Goal: Book appointment/travel/reservation

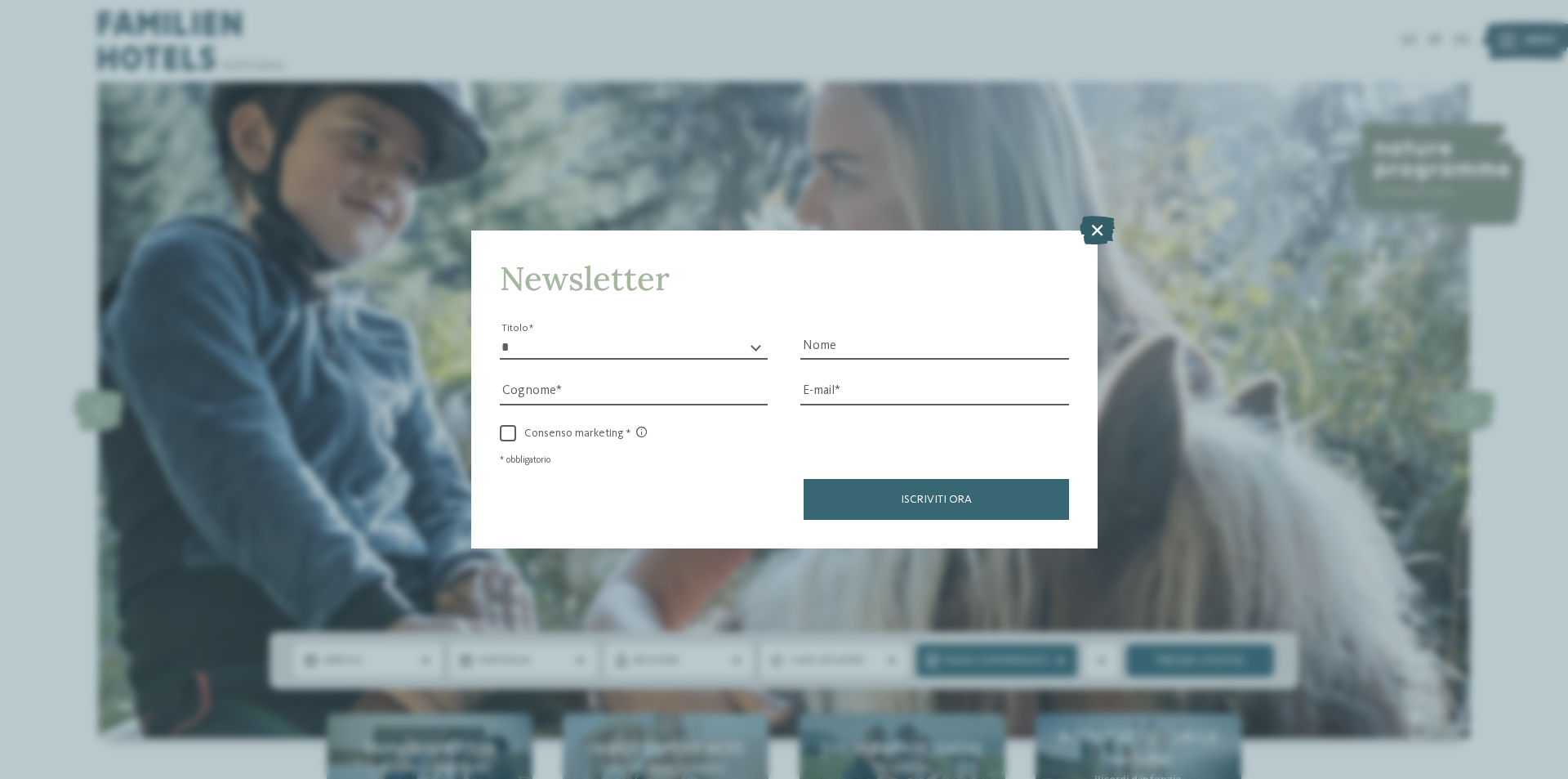
click at [1095, 227] on icon at bounding box center [1097, 230] width 35 height 29
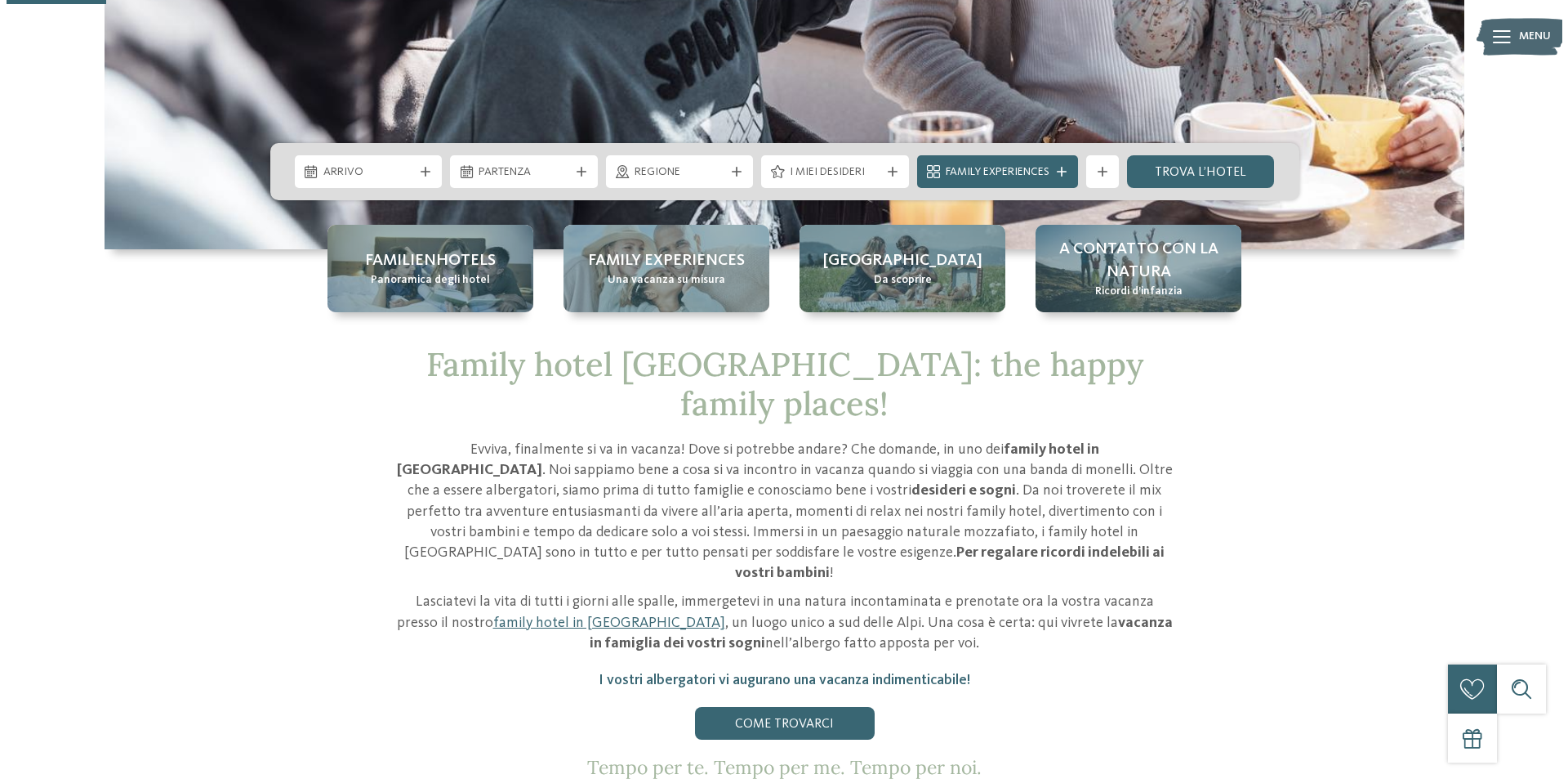
scroll to position [490, 0]
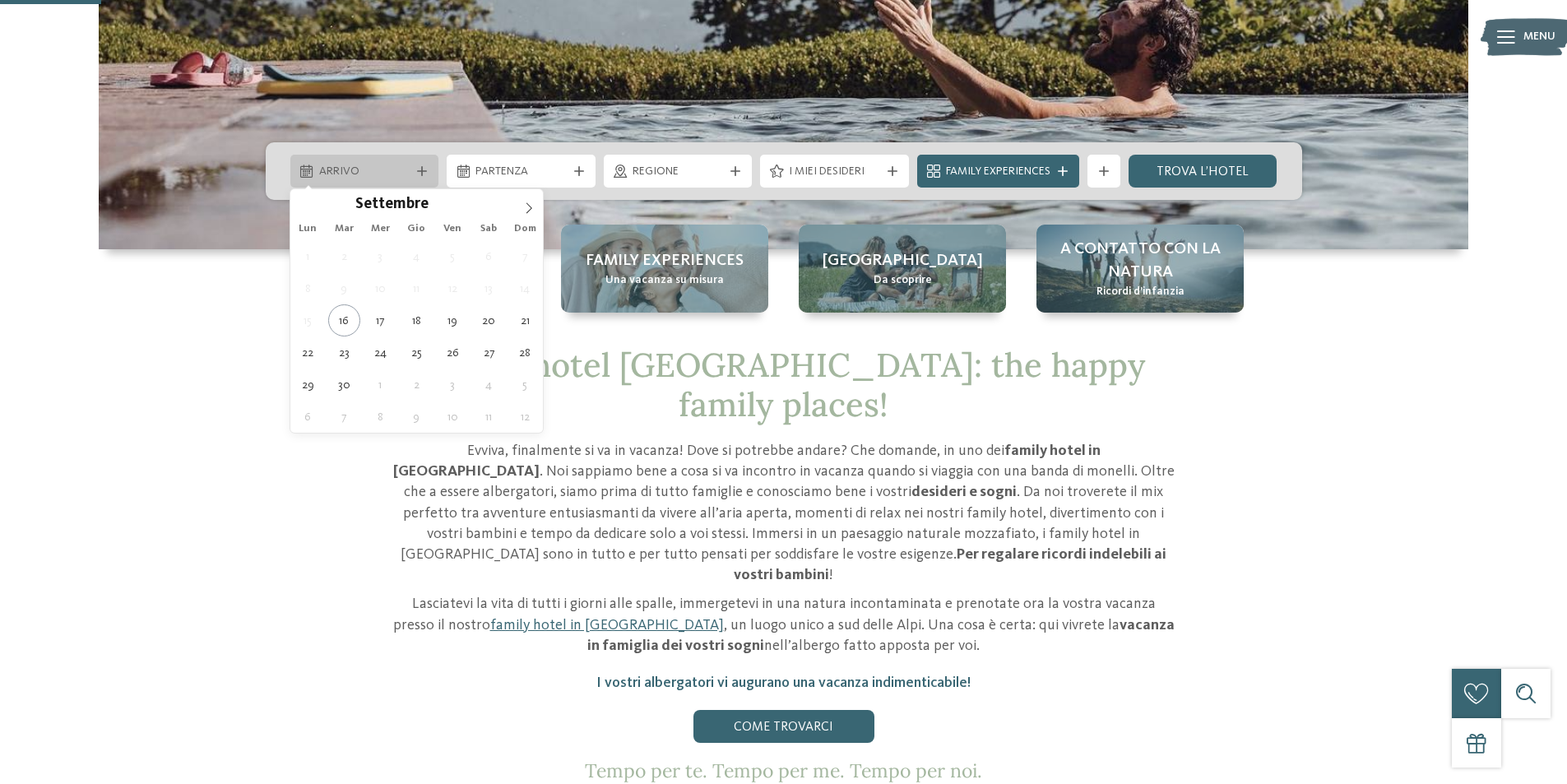
click at [300, 172] on icon at bounding box center [306, 171] width 13 height 14
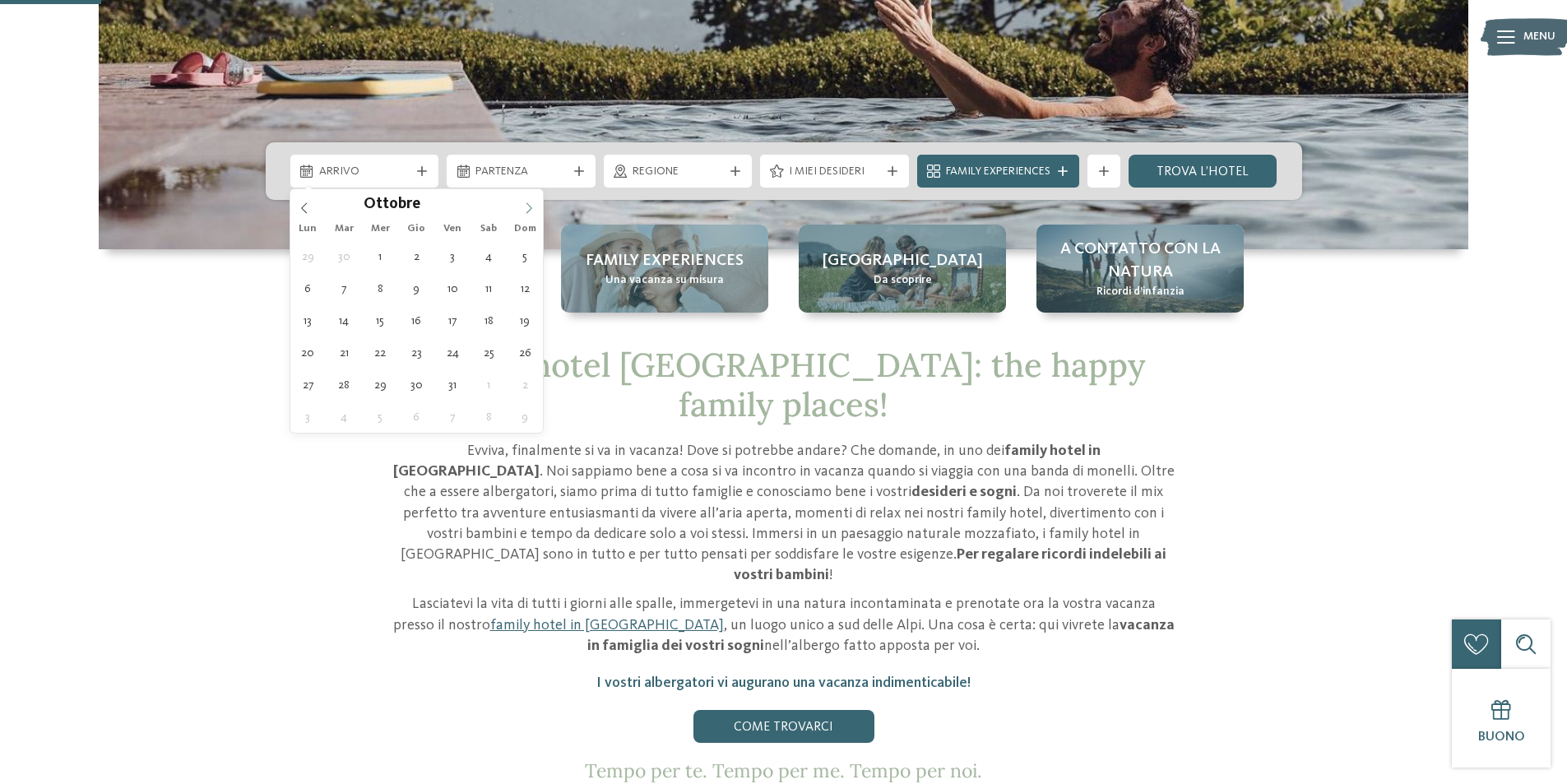
click at [531, 208] on icon at bounding box center [529, 208] width 6 height 11
click at [530, 208] on icon at bounding box center [529, 209] width 12 height 12
type input "****"
click at [530, 208] on icon at bounding box center [529, 209] width 12 height 12
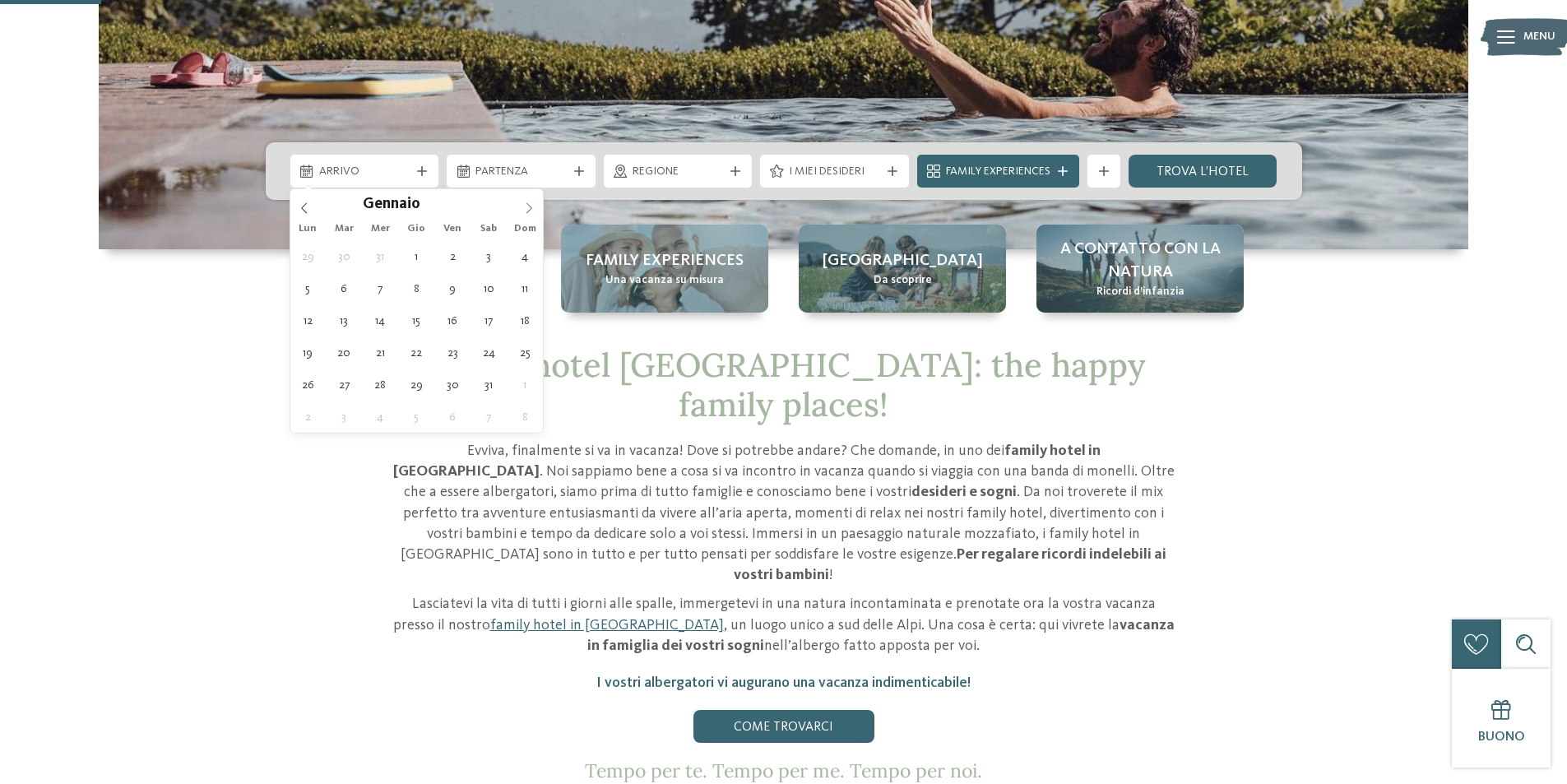
click at [530, 208] on icon at bounding box center [529, 209] width 12 height 12
type div "08.02.2026"
type input "****"
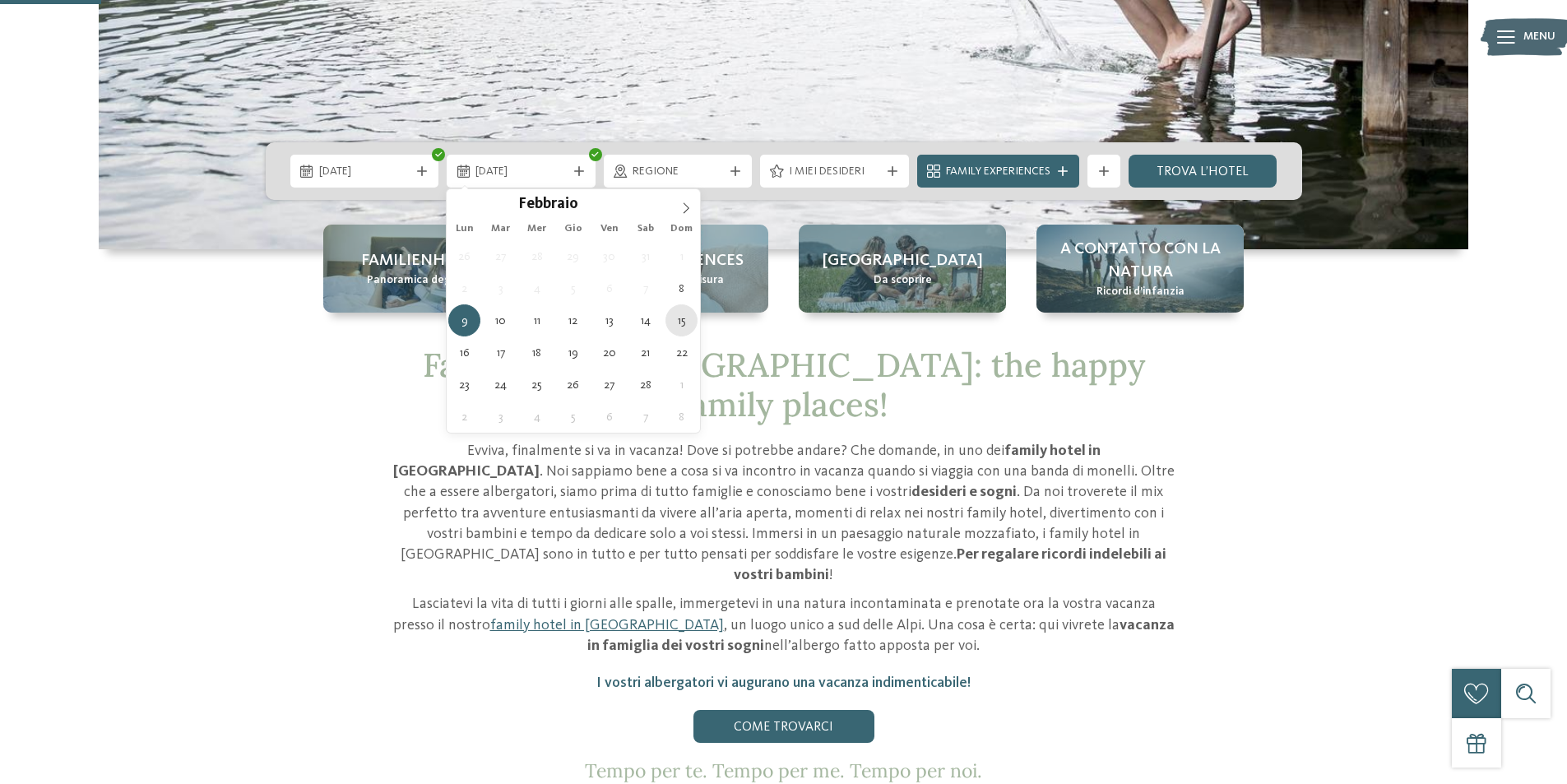
type div "15.02.2026"
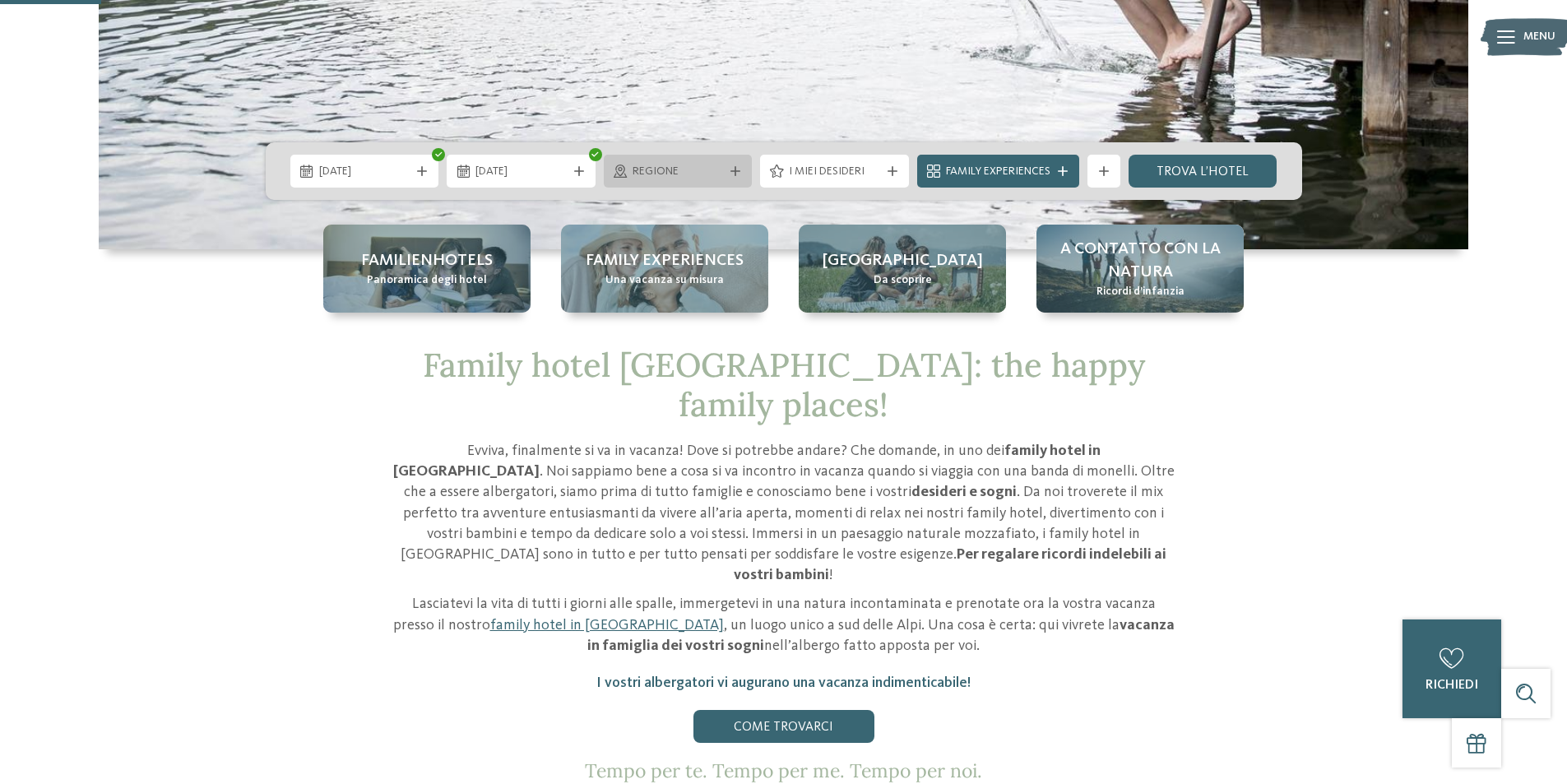
click at [688, 180] on span "Regione" at bounding box center [678, 171] width 92 height 16
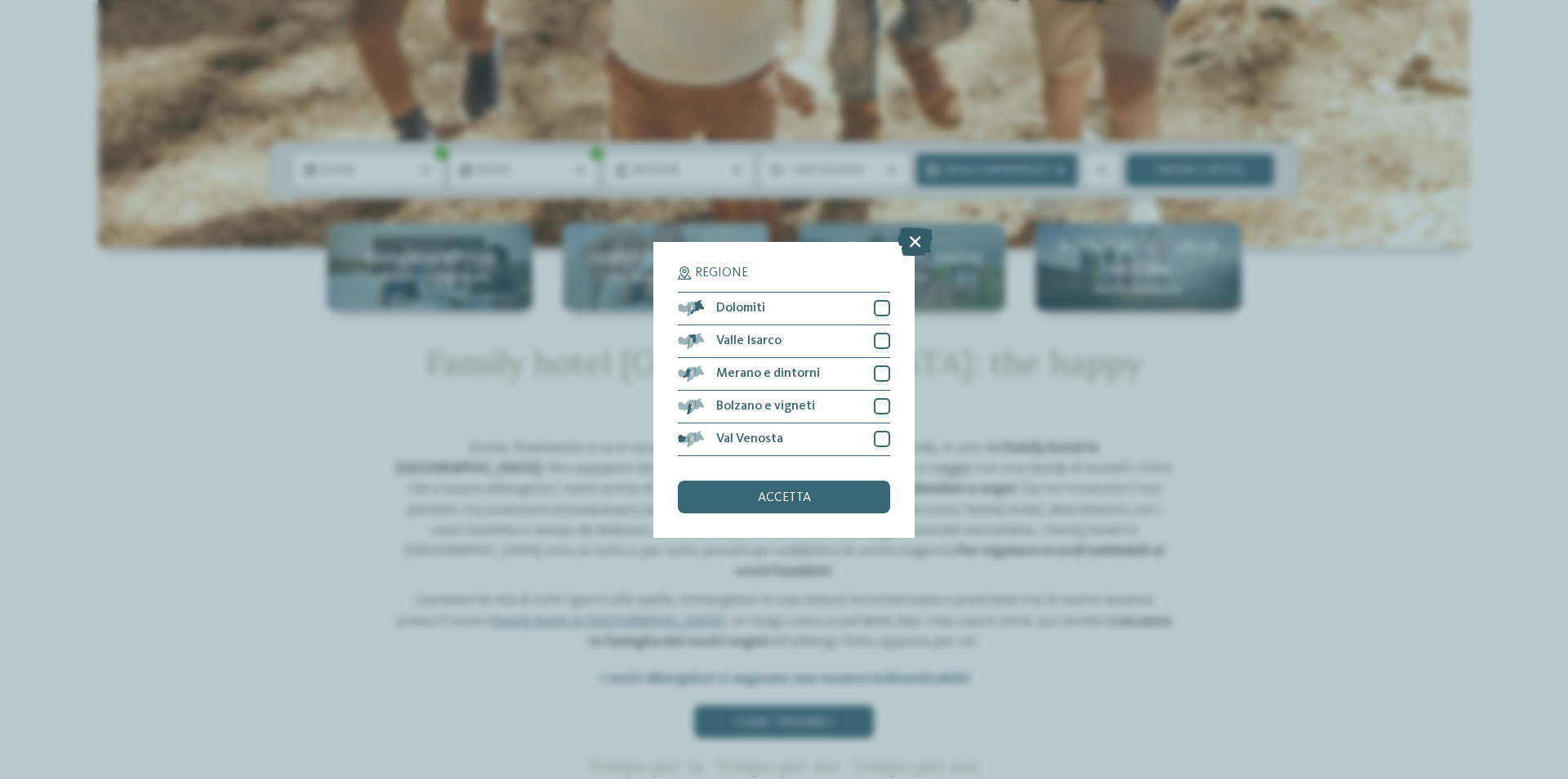
click at [906, 234] on icon at bounding box center [915, 241] width 35 height 29
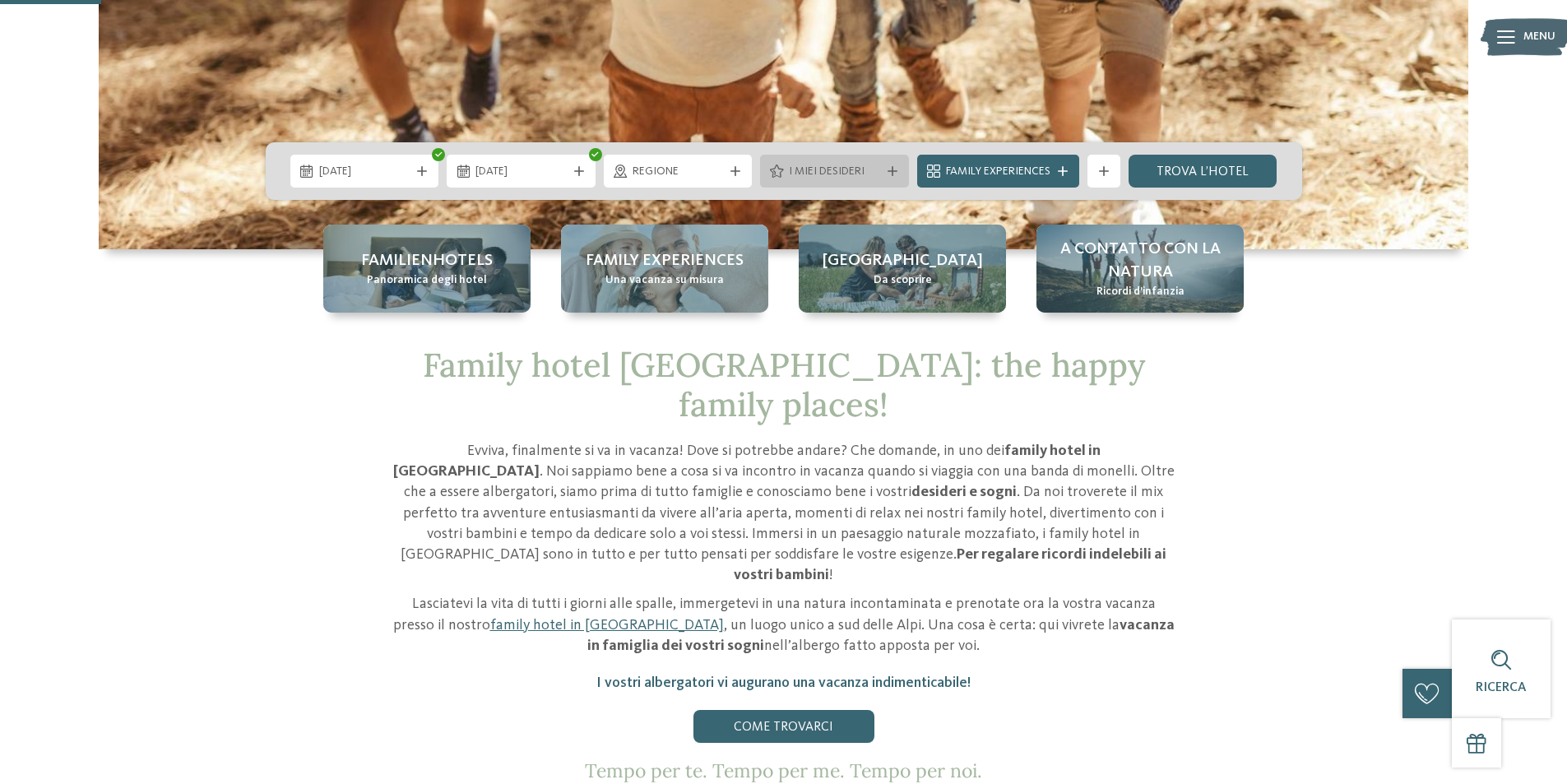
click at [803, 167] on span "I miei desideri" at bounding box center [835, 171] width 92 height 16
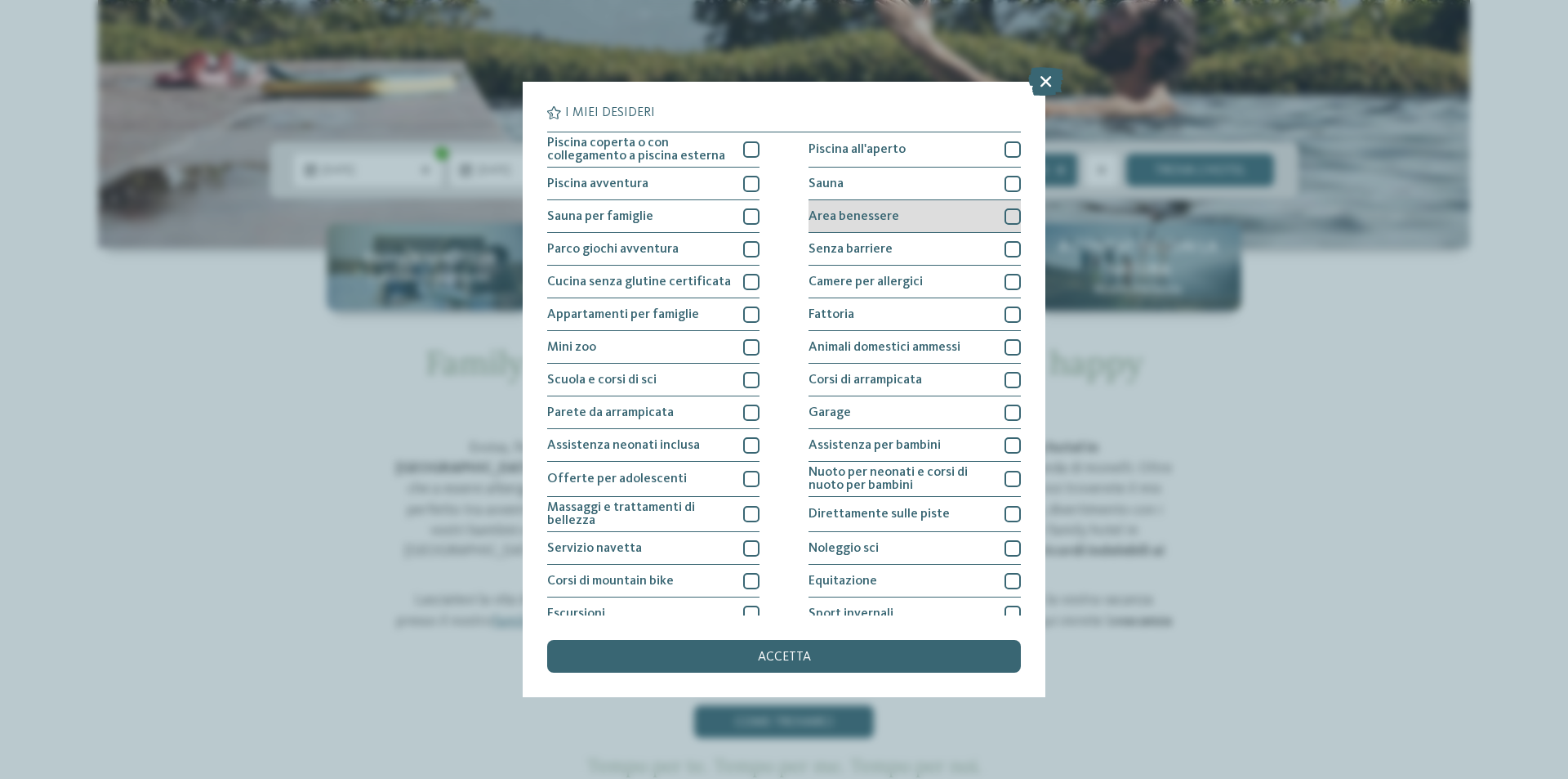
click at [891, 217] on div "Area benessere" at bounding box center [914, 217] width 212 height 33
click at [869, 188] on div "Sauna" at bounding box center [914, 184] width 212 height 33
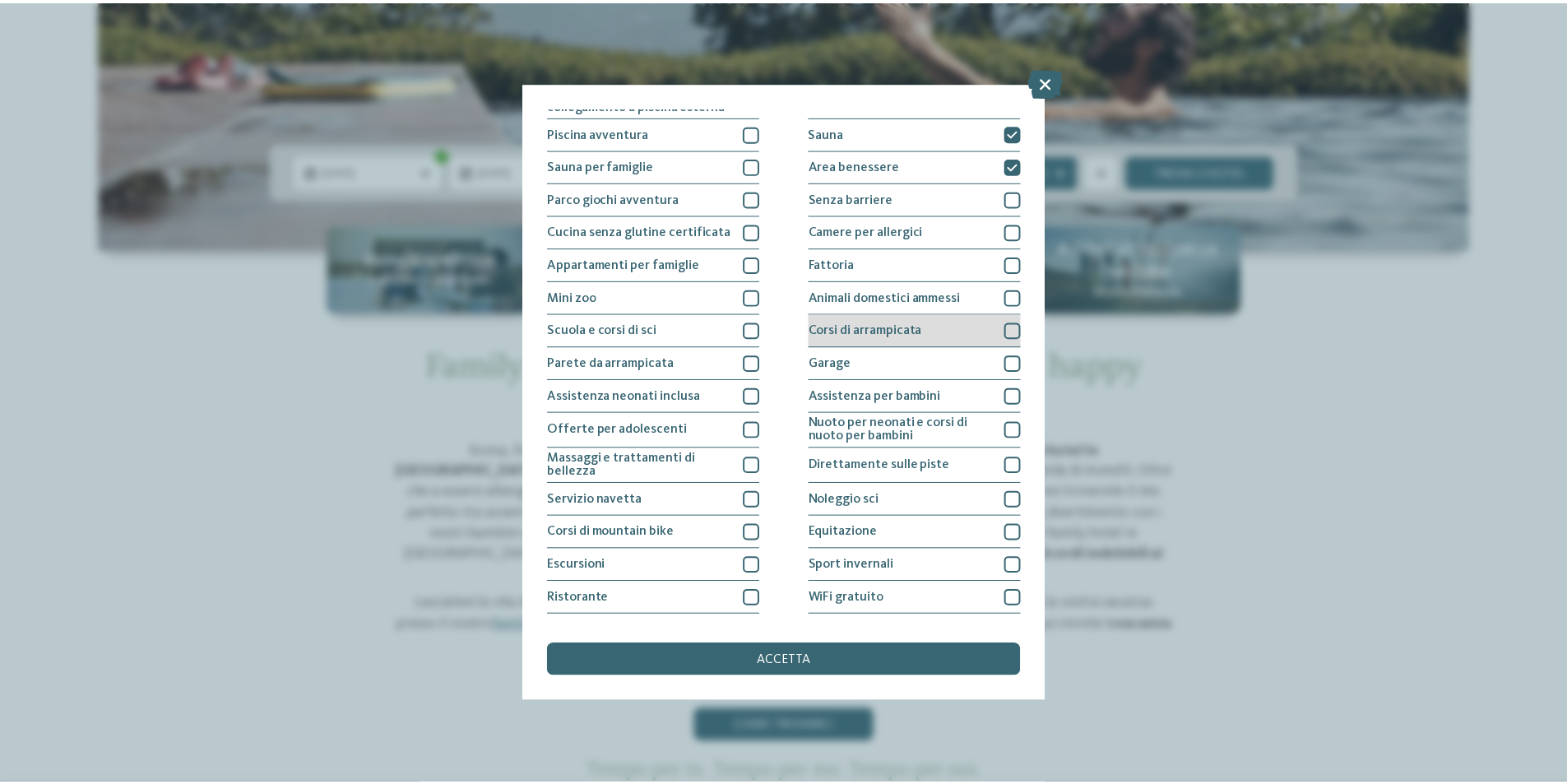
scroll to position [80, 0]
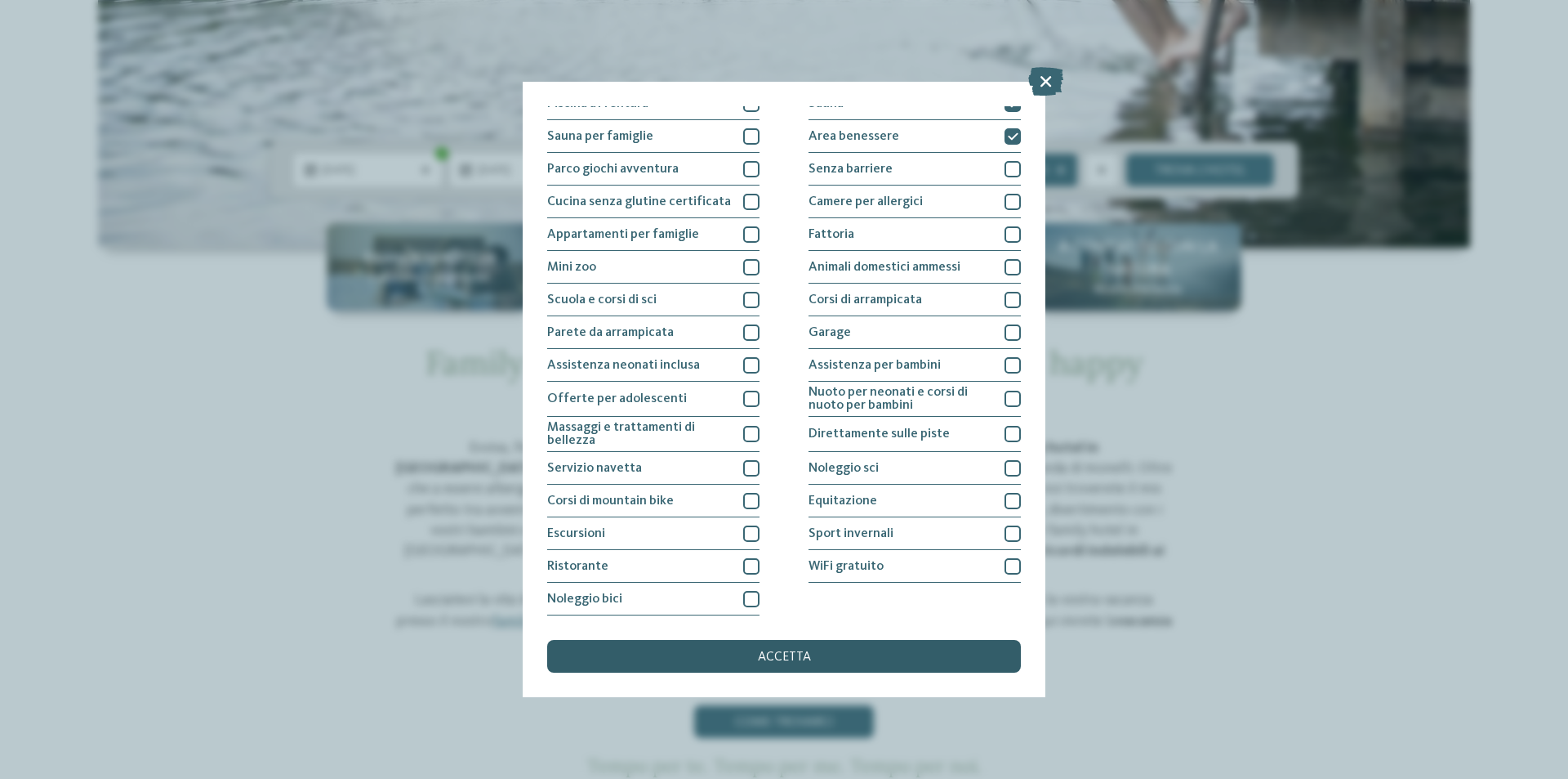
click at [771, 663] on span "accetta" at bounding box center [784, 657] width 53 height 13
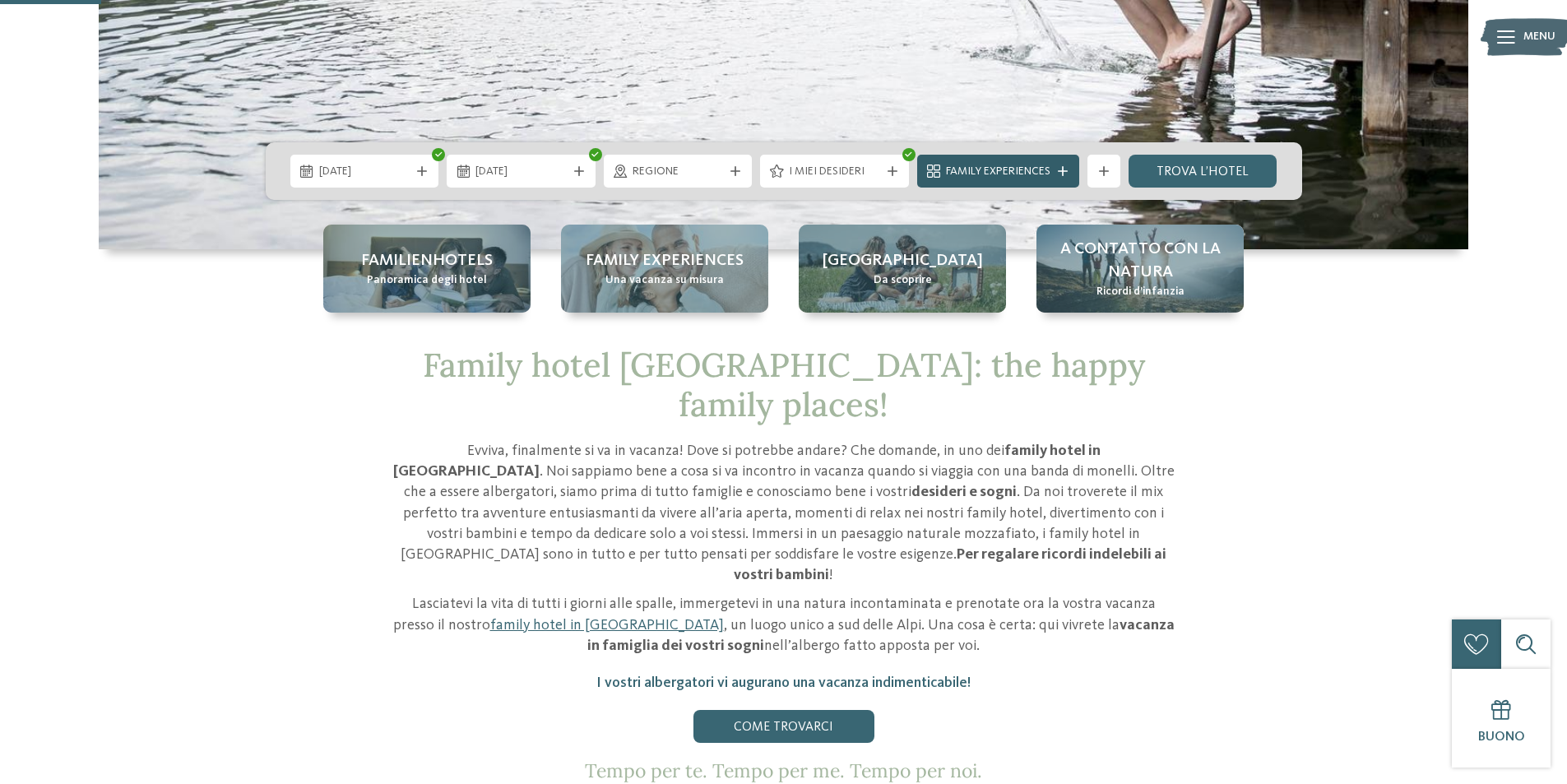
click at [1024, 173] on span "Family Experiences" at bounding box center [998, 171] width 104 height 16
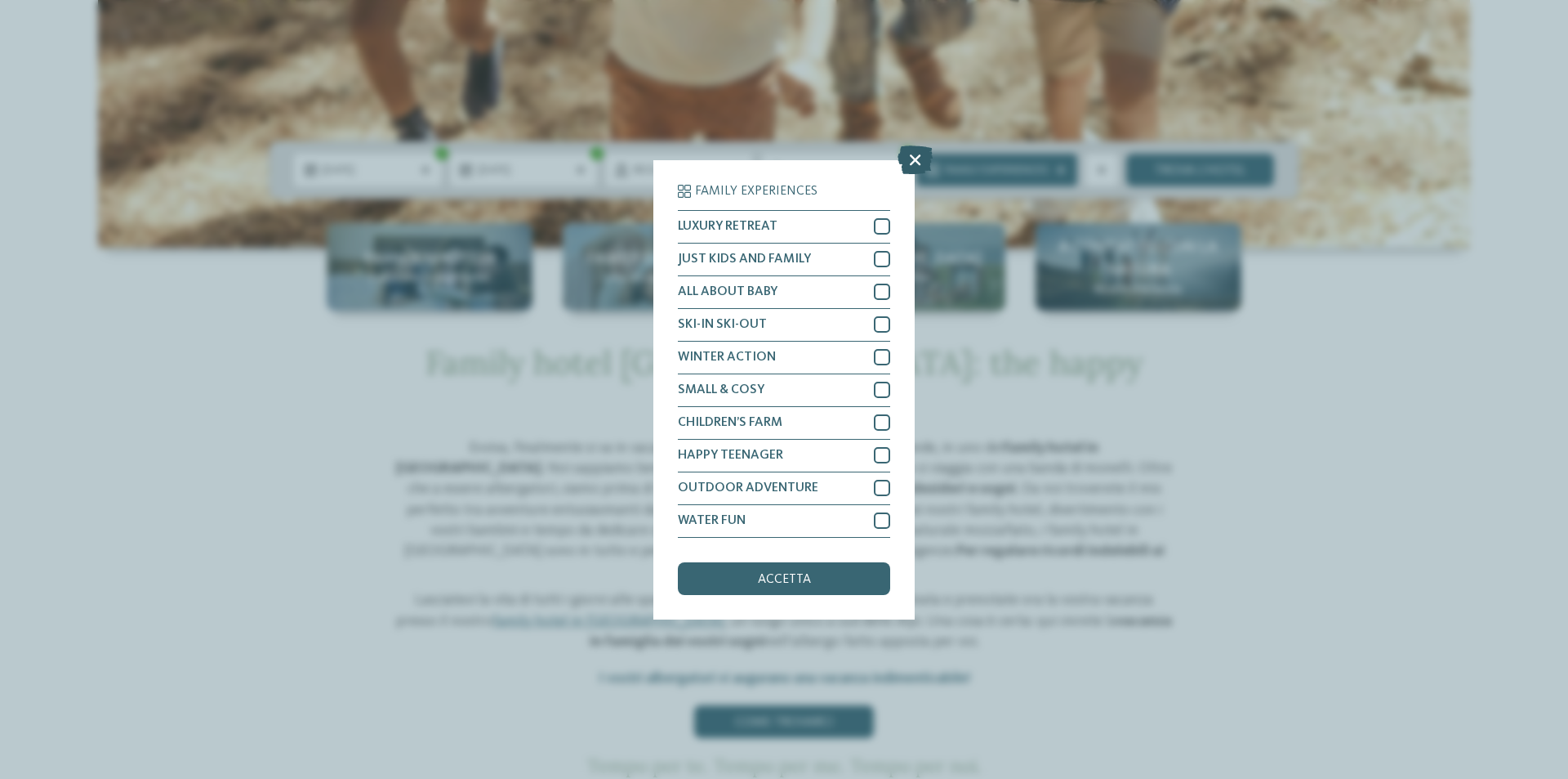
click at [908, 163] on icon at bounding box center [915, 159] width 35 height 29
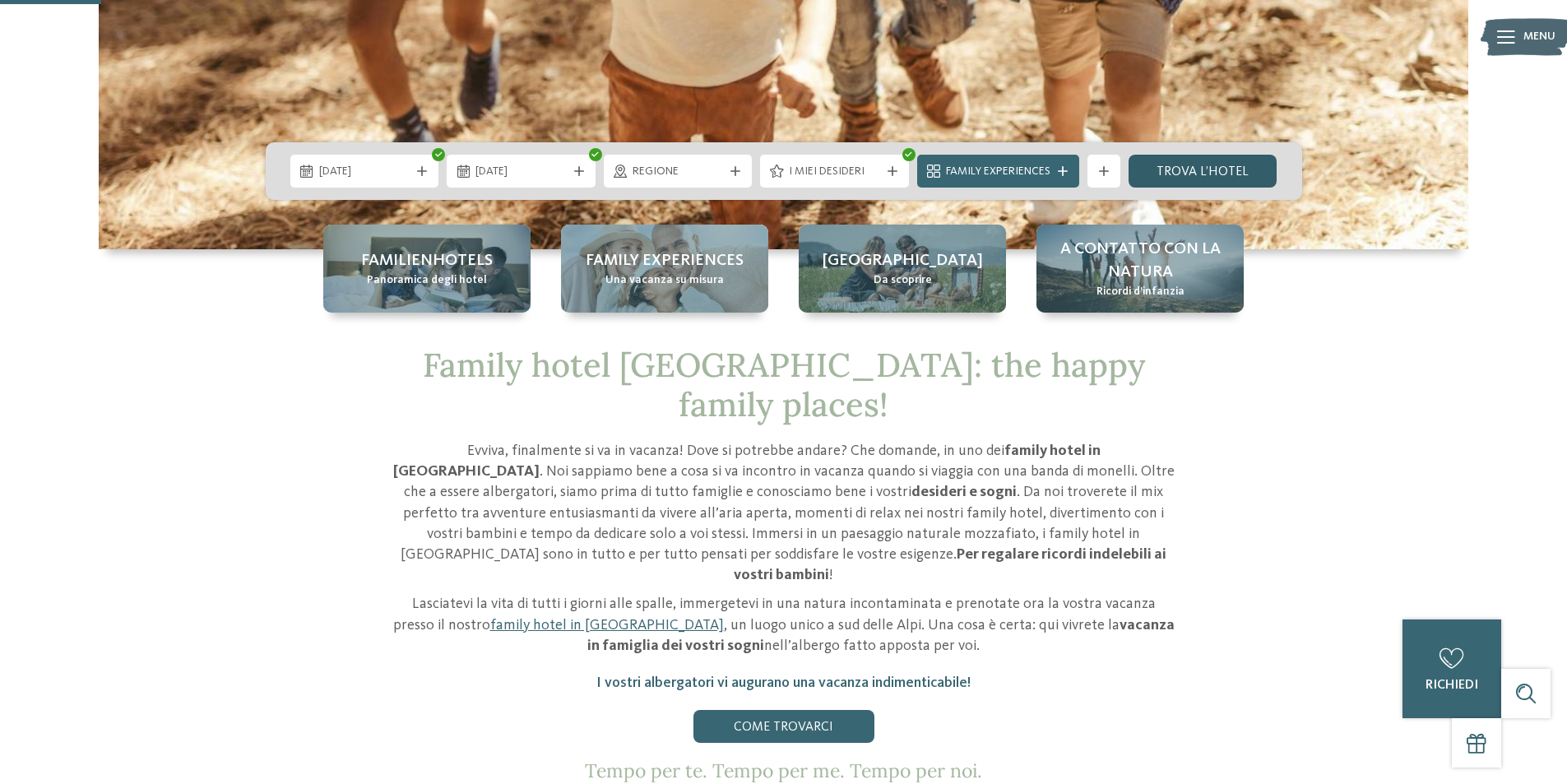
click at [1217, 171] on link "trova l’hotel" at bounding box center [1204, 171] width 149 height 33
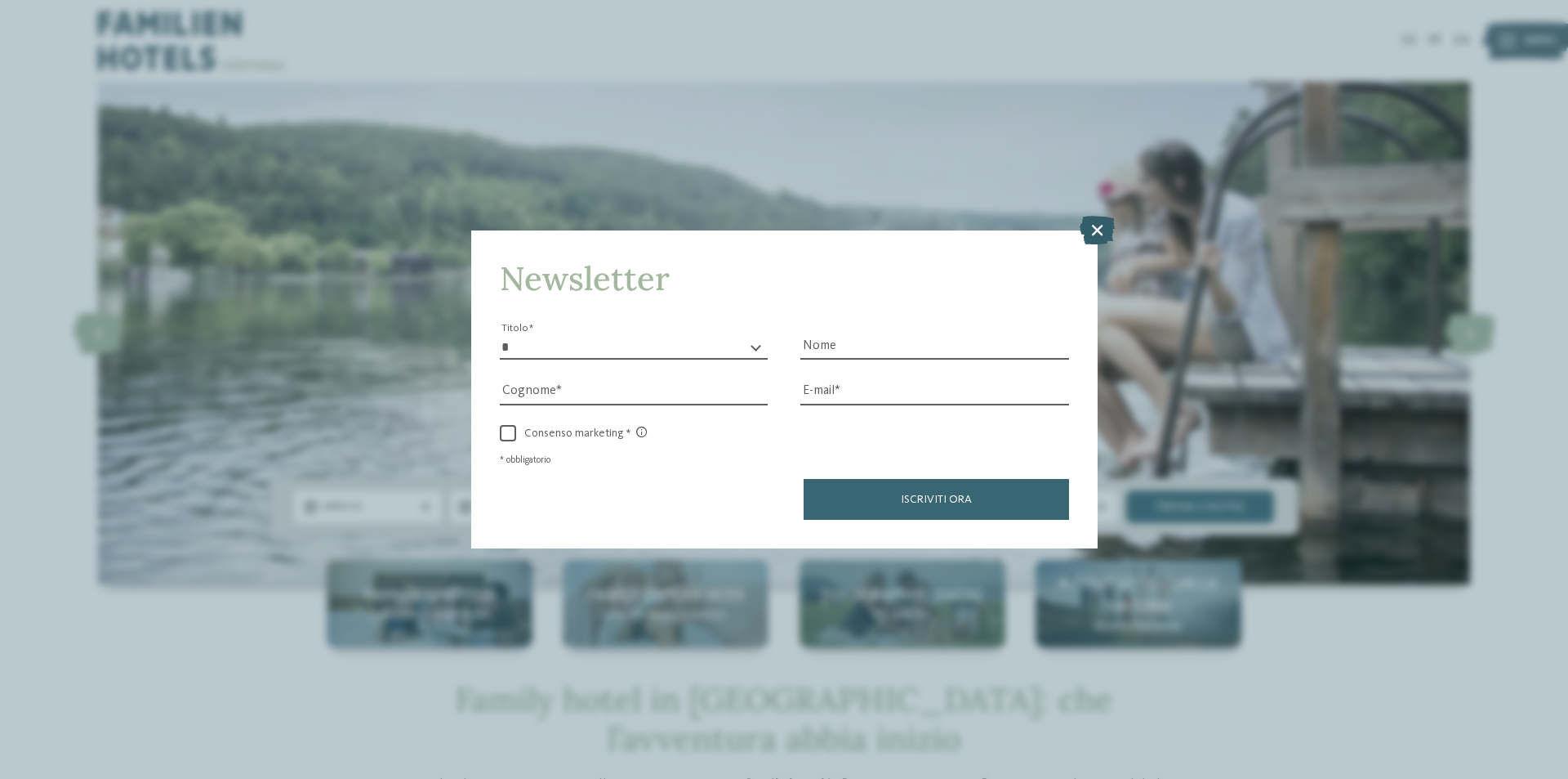
click at [1097, 233] on icon at bounding box center [1097, 230] width 35 height 29
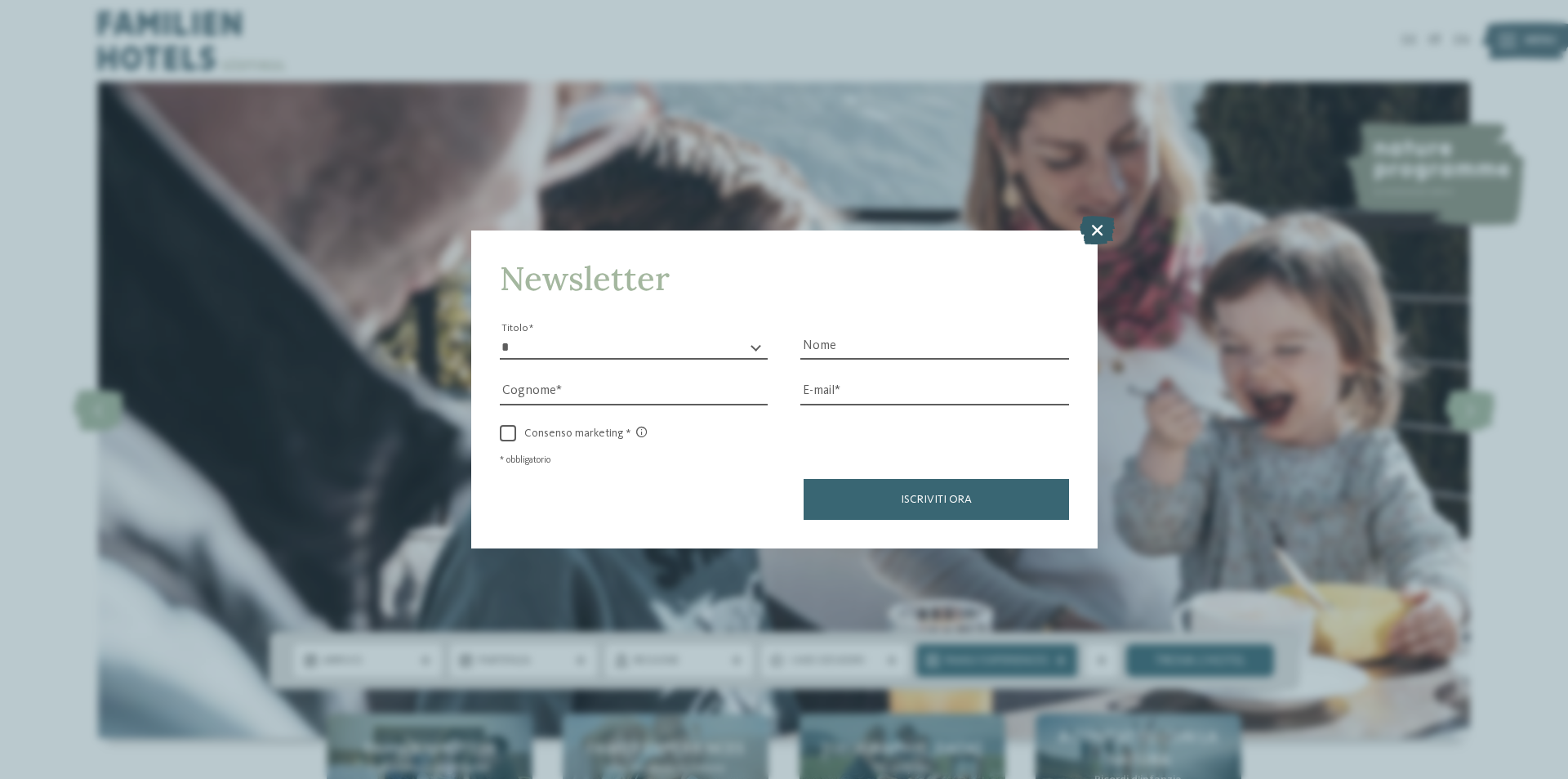
click at [1093, 226] on icon at bounding box center [1097, 230] width 35 height 29
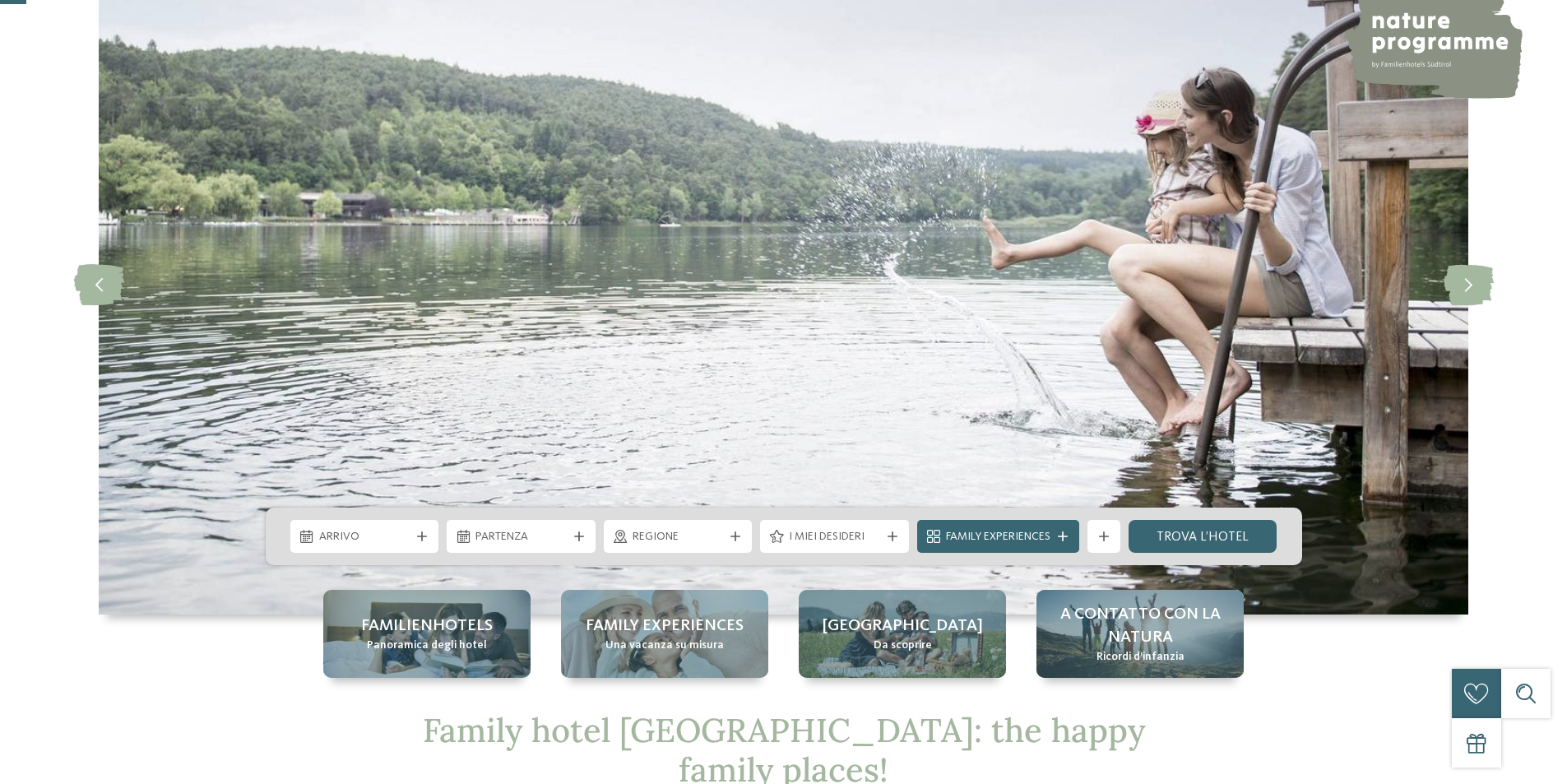
scroll to position [329, 0]
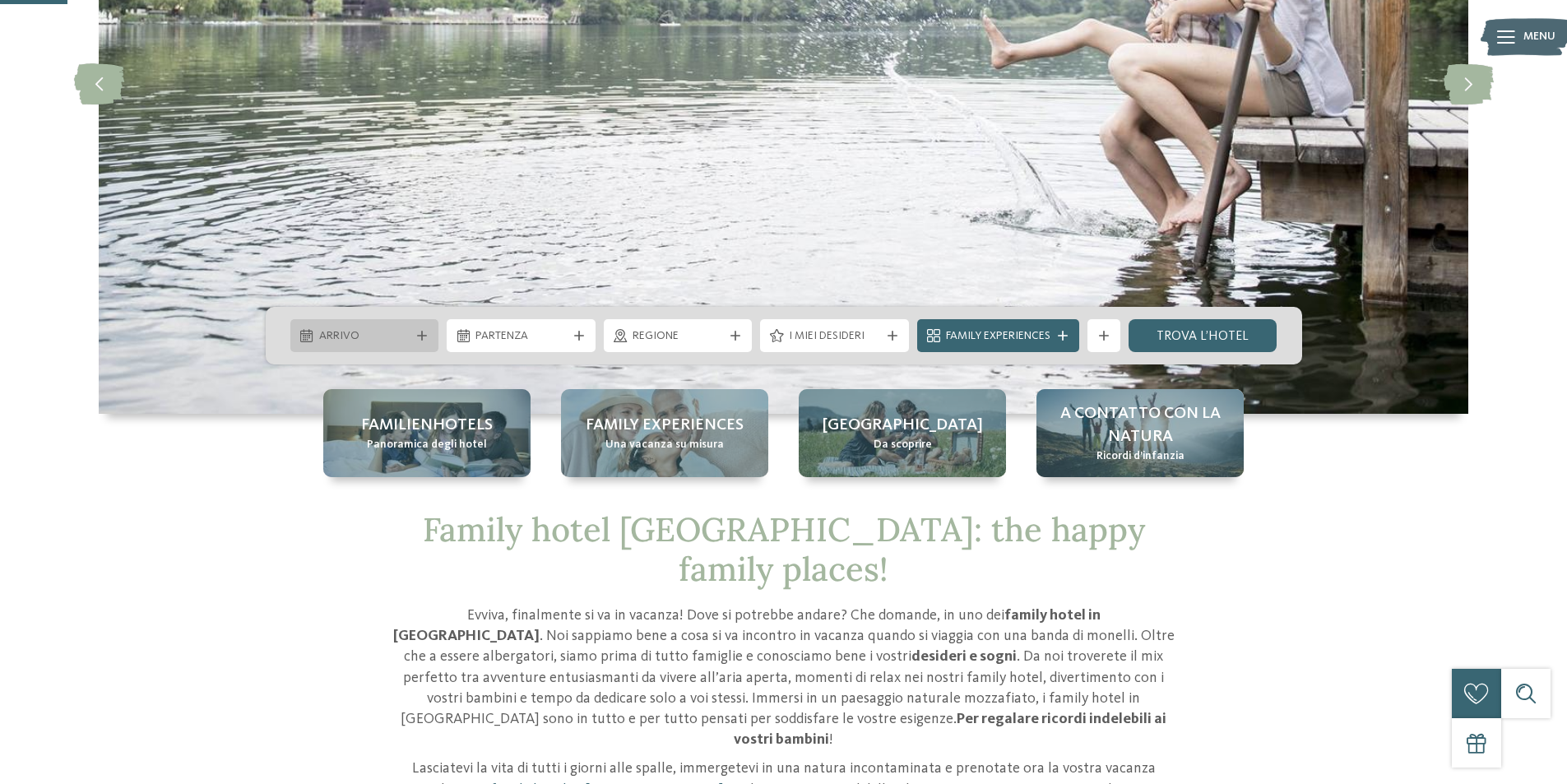
click at [402, 338] on span "Arrivo" at bounding box center [364, 336] width 92 height 16
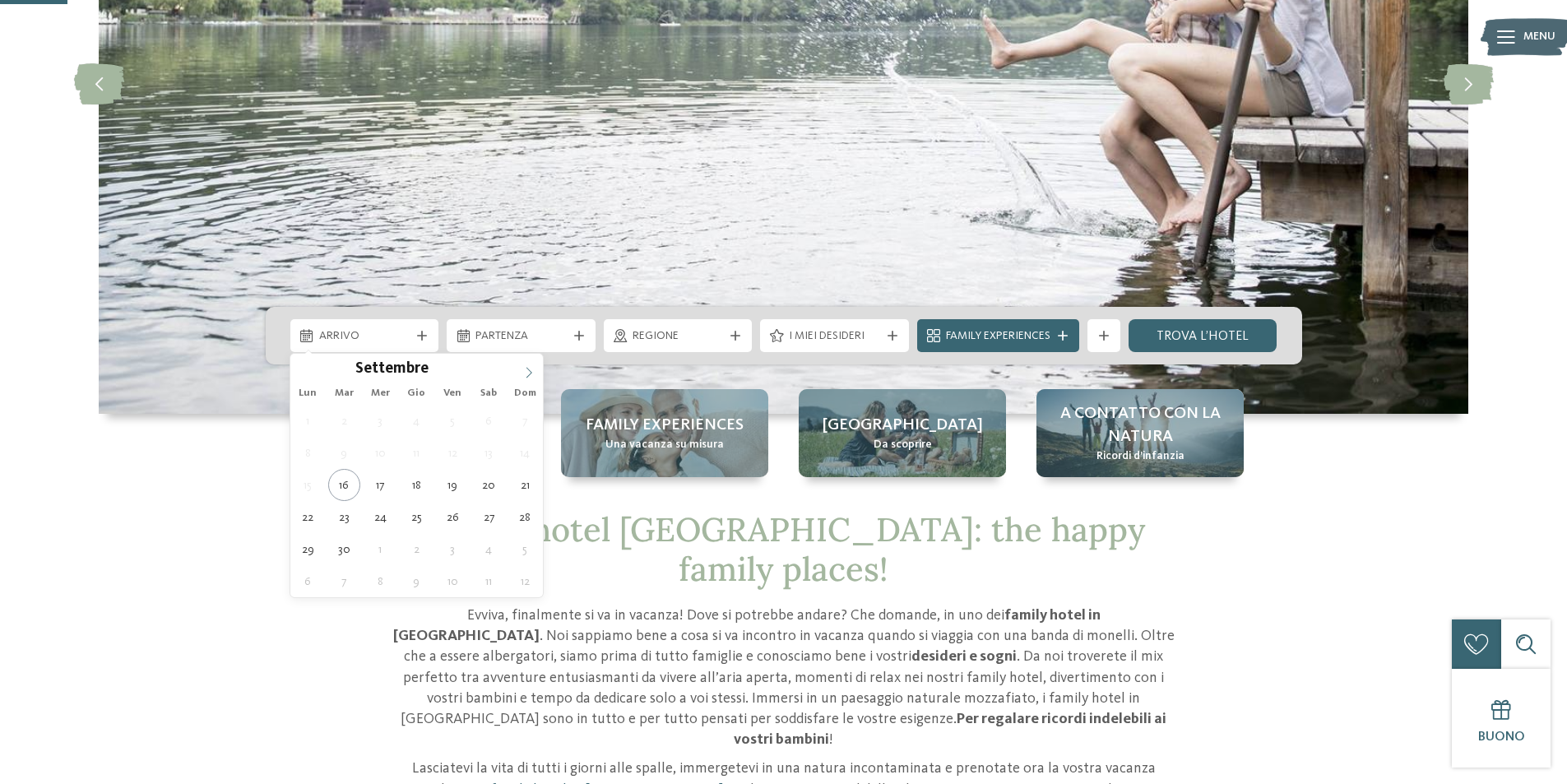
click at [536, 371] on span at bounding box center [528, 367] width 28 height 28
click at [534, 371] on icon at bounding box center [529, 373] width 12 height 12
type input "****"
click at [534, 371] on icon at bounding box center [529, 373] width 12 height 12
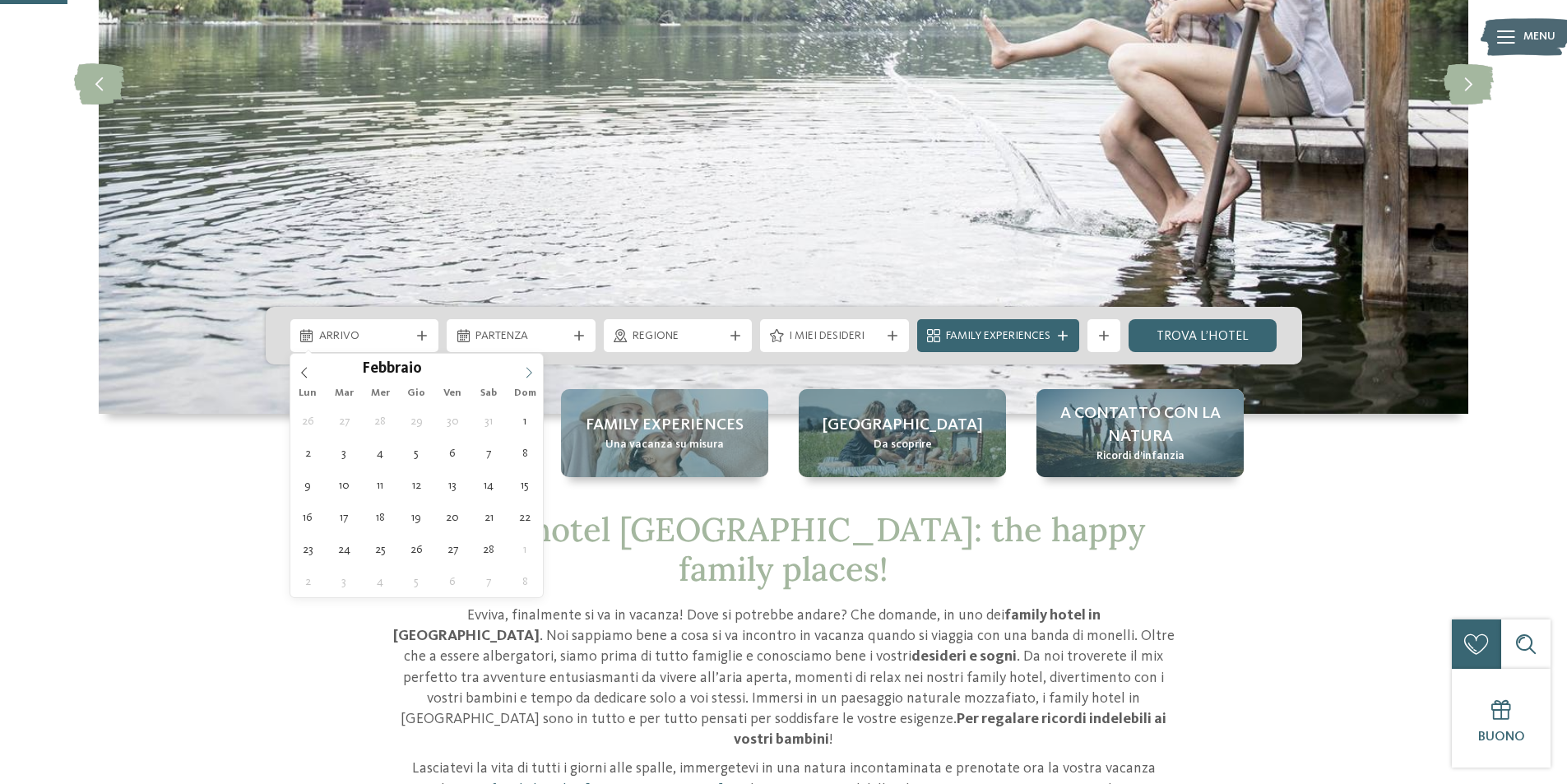
click at [534, 371] on icon at bounding box center [529, 373] width 12 height 12
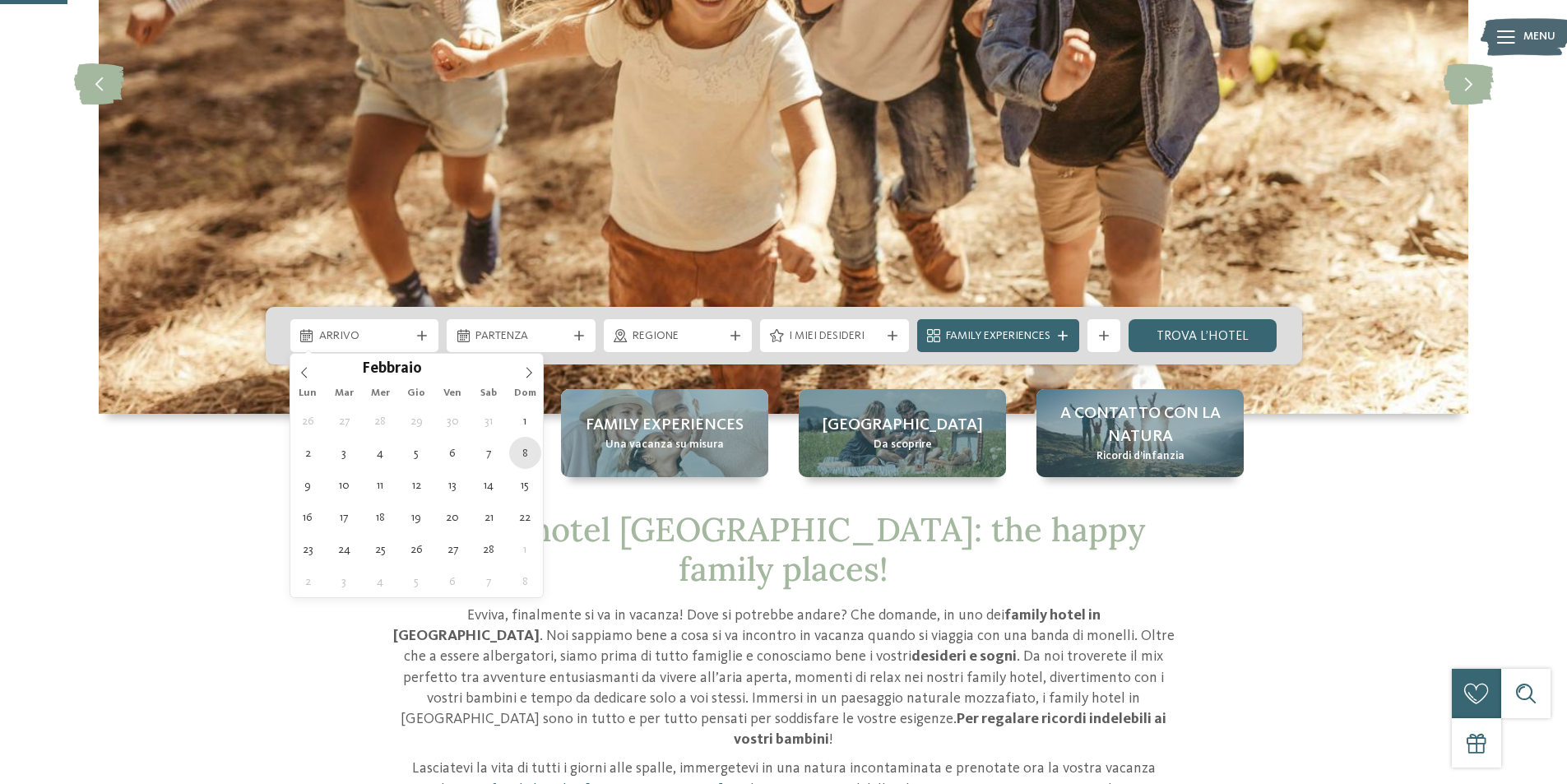
type div "08.02.2026"
type input "****"
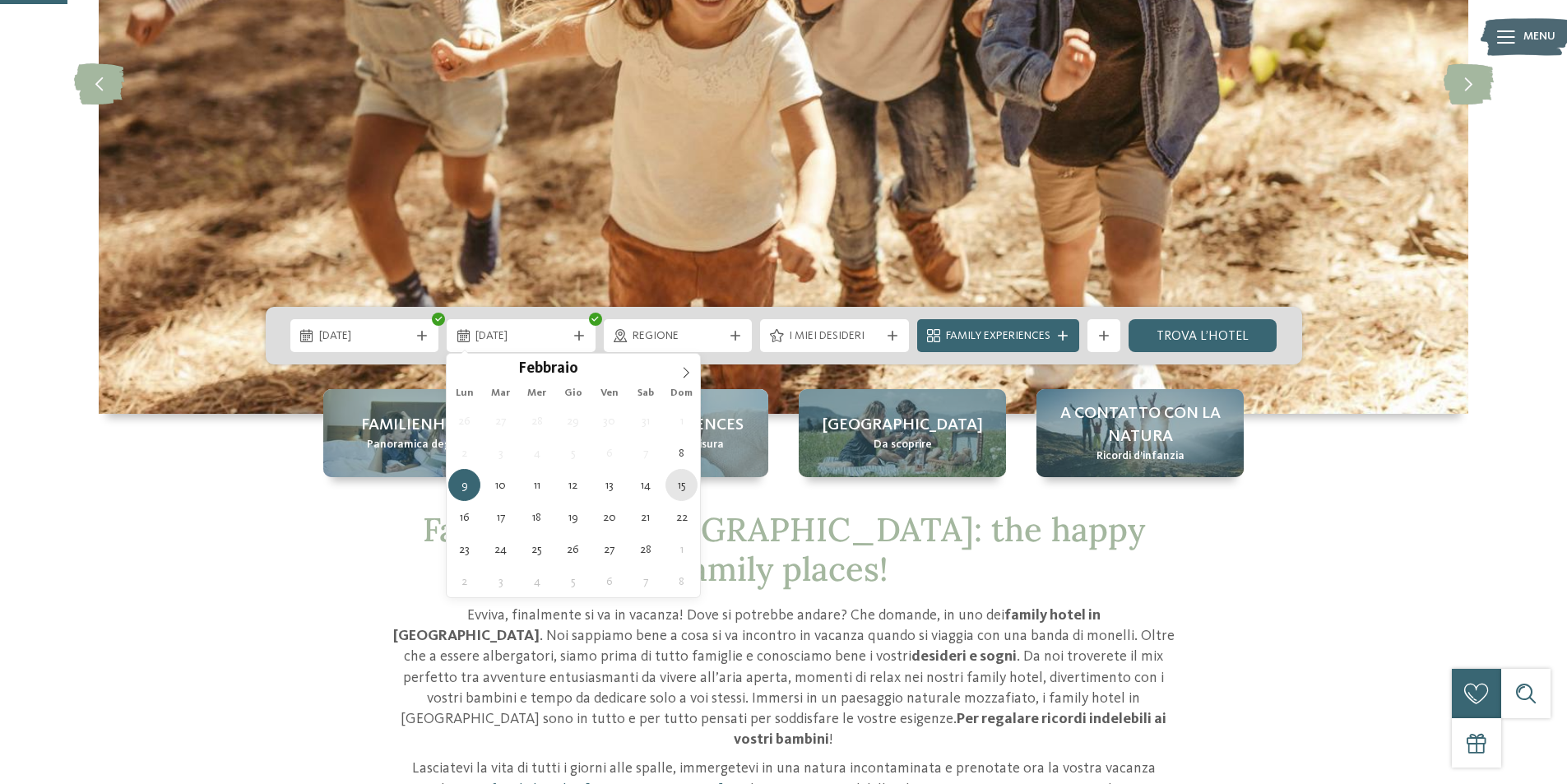
type div "15.02.2026"
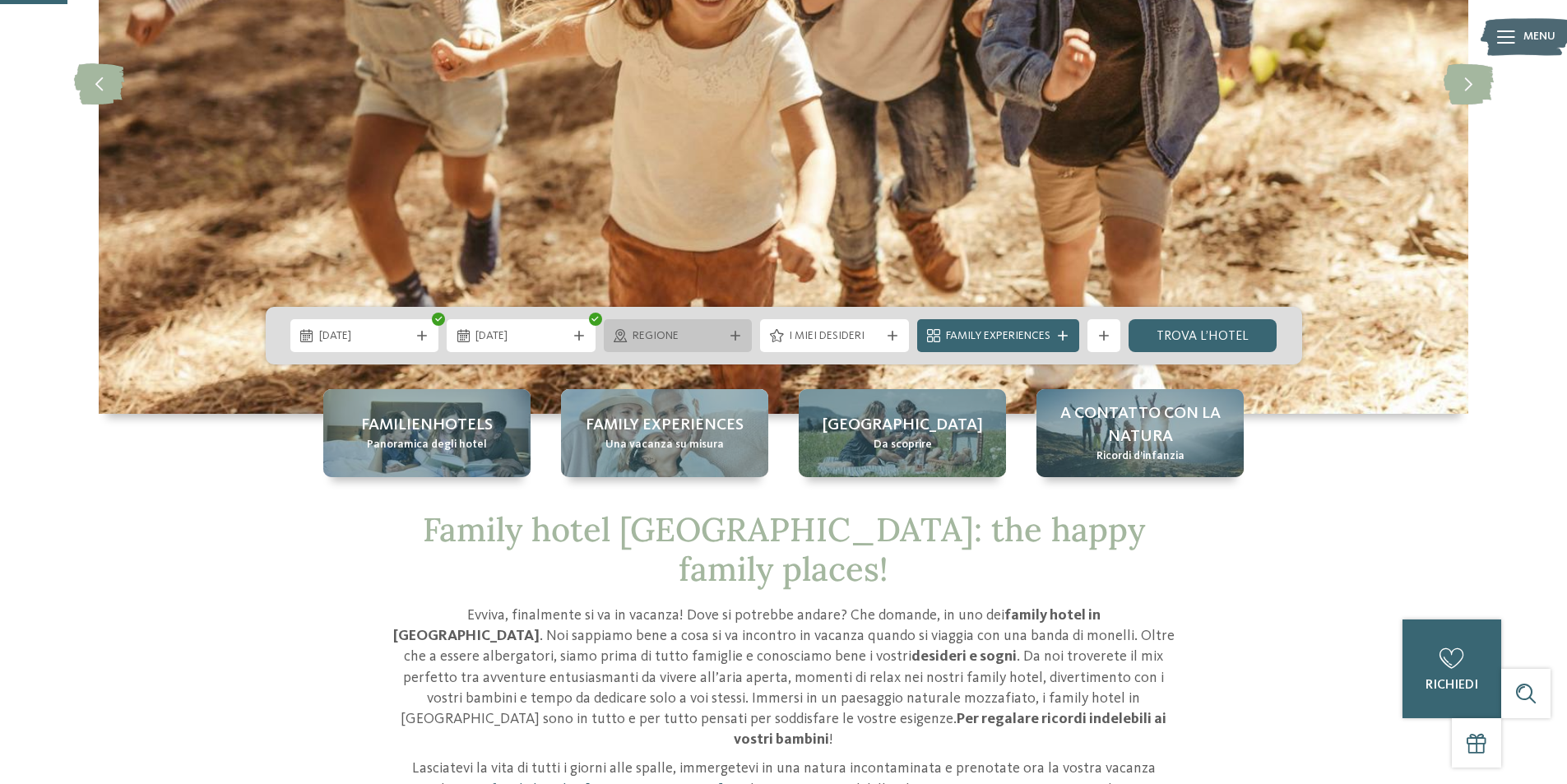
click at [724, 341] on div "Regione" at bounding box center [678, 335] width 100 height 18
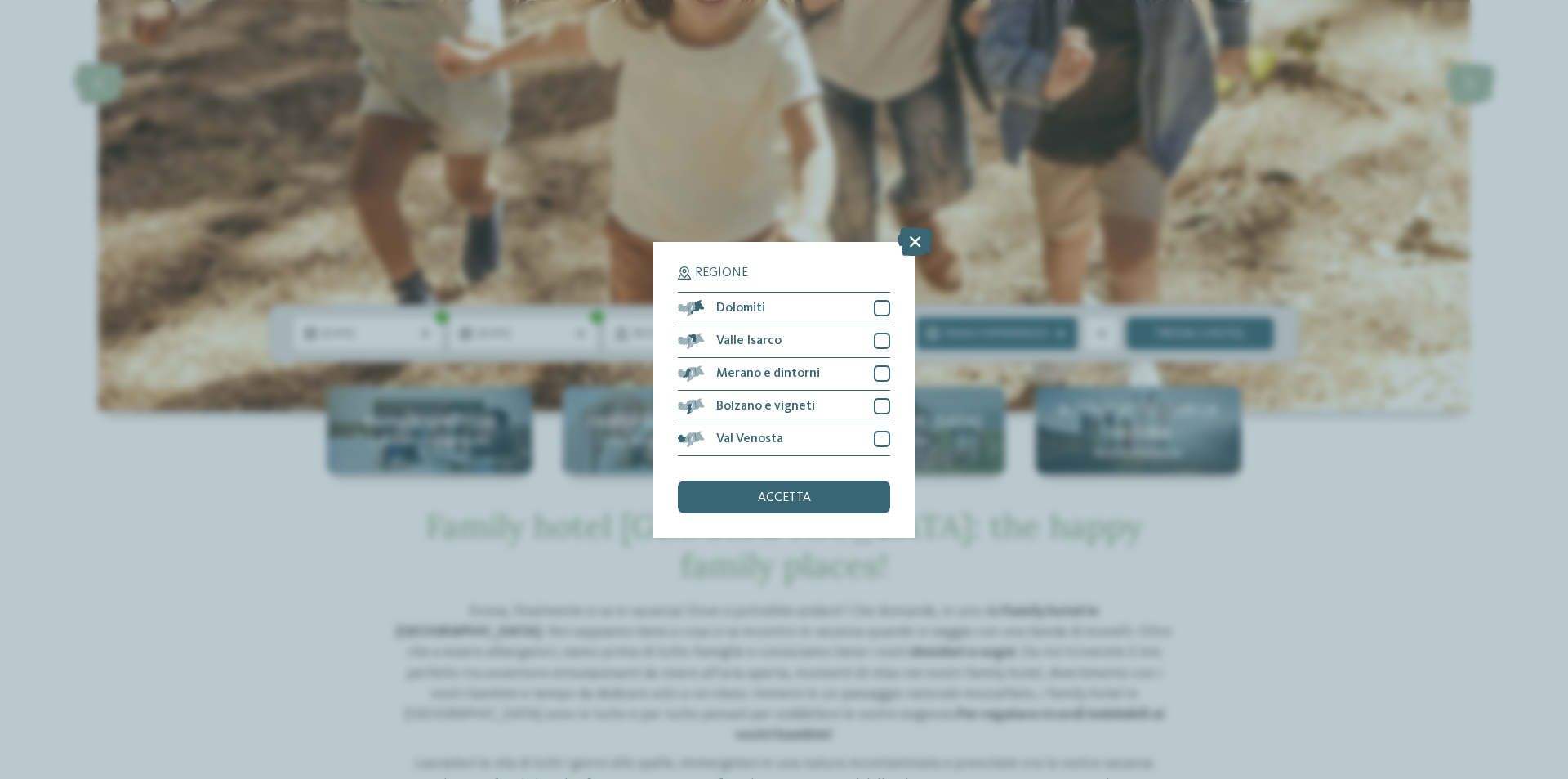
click at [759, 494] on div "accetta" at bounding box center [784, 497] width 212 height 33
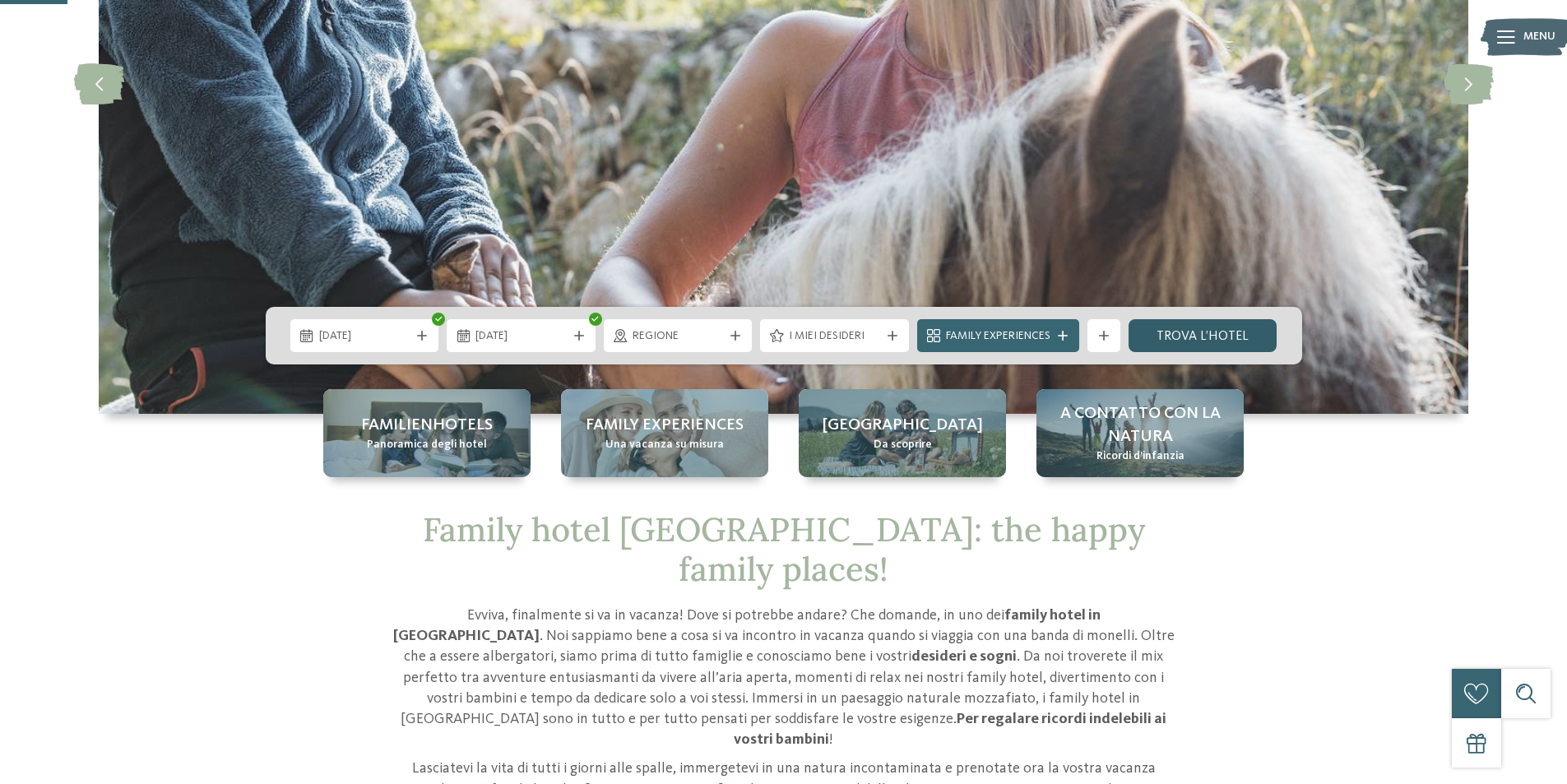
click at [1162, 341] on link "trova l’hotel" at bounding box center [1204, 335] width 149 height 33
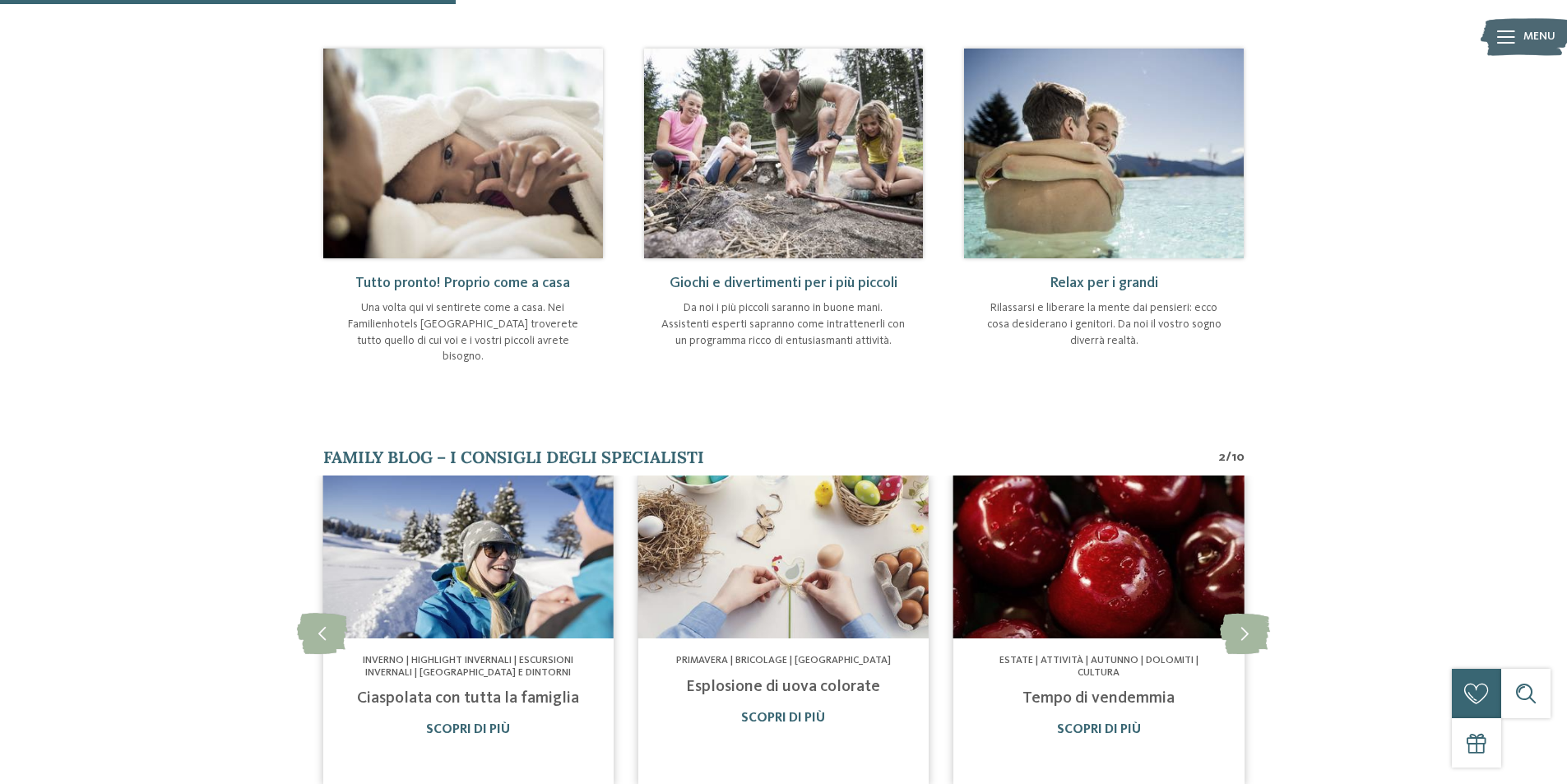
scroll to position [329, 0]
